Goal: Task Accomplishment & Management: Use online tool/utility

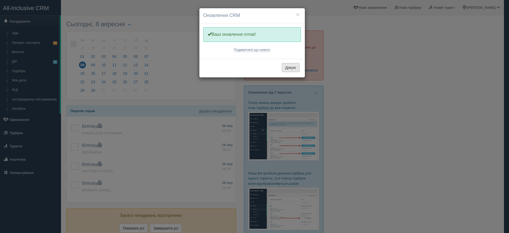
click at [291, 65] on button "Дякую" at bounding box center [291, 67] width 18 height 9
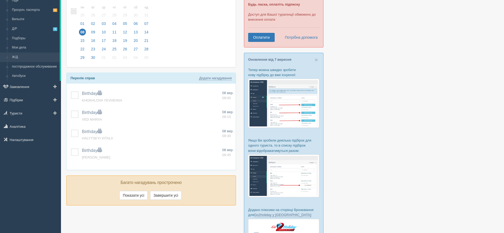
scroll to position [33, 0]
click at [29, 111] on link "Туристи" at bounding box center [30, 113] width 61 height 12
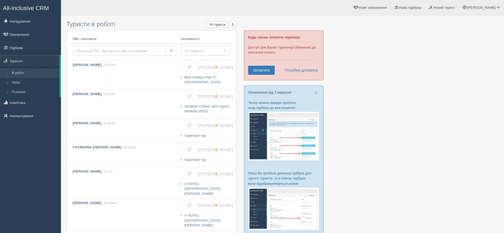
click at [114, 50] on input "text" at bounding box center [120, 50] width 94 height 9
type input "HUL"
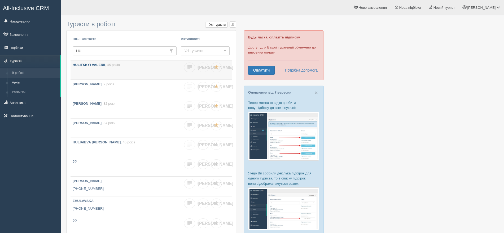
click at [98, 63] on b "HULITSKYI VALERII" at bounding box center [89, 65] width 33 height 4
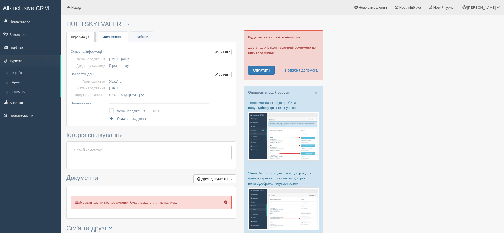
click at [114, 37] on link "Замовлення" at bounding box center [112, 37] width 29 height 11
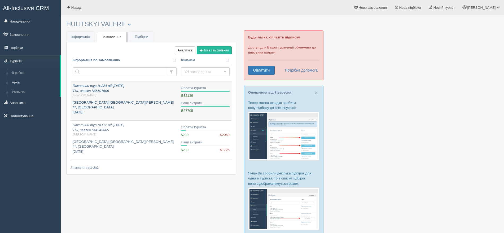
click at [128, 100] on p "[GEOGRAPHIC_DATA] [GEOGRAPHIC_DATA][PERSON_NAME] 4*, [GEOGRAPHIC_DATA] [DATE]" at bounding box center [125, 107] width 104 height 15
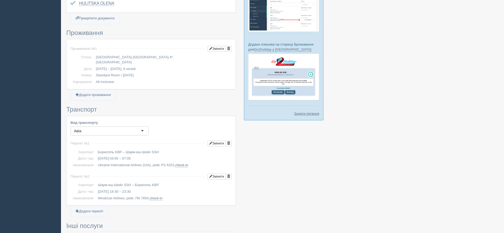
scroll to position [199, 0]
drag, startPoint x: 96, startPoint y: 56, endPoint x: 172, endPoint y: 58, distance: 75.8
click at [172, 58] on td "[GEOGRAPHIC_DATA] [GEOGRAPHIC_DATA][PERSON_NAME] 4*, [GEOGRAPHIC_DATA]" at bounding box center [163, 59] width 138 height 11
copy td "Pickalbatros Aqua Blu Resort Sharm El Sheikh 4*,"
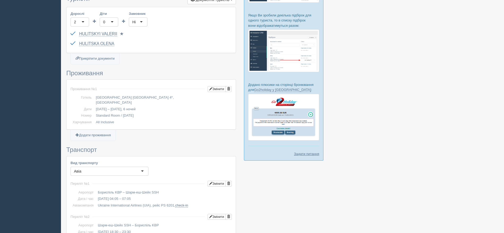
scroll to position [99, 0]
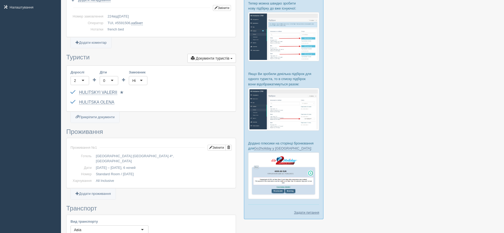
click at [199, 96] on div "HULITSKYI VALERII FS623904 до 19.09.2028 Паспорт 2 Обрати іншого..." at bounding box center [150, 93] width 161 height 10
click at [379, 119] on div at bounding box center [282, 234] width 432 height 630
